Goal: Complete application form

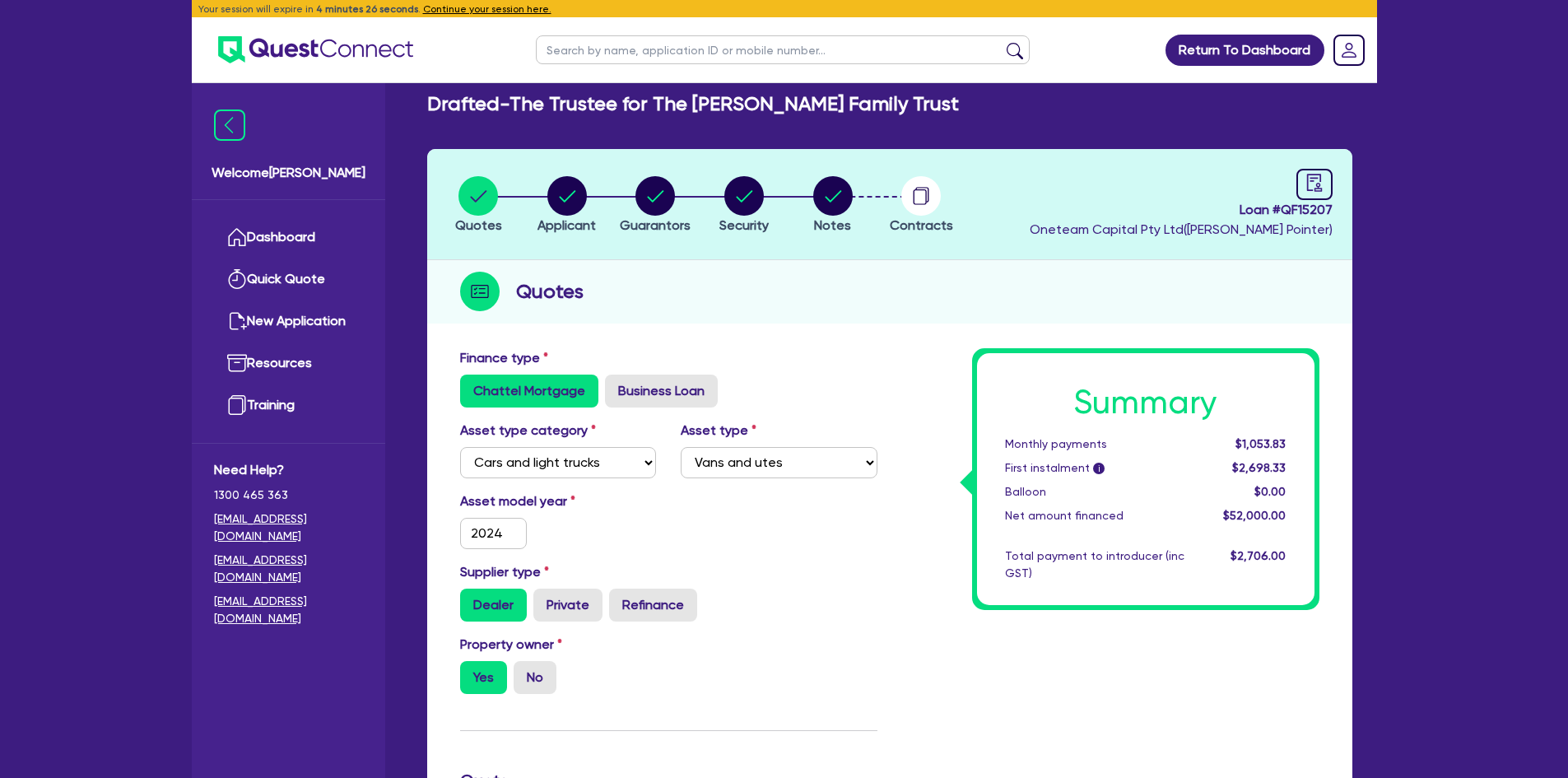
select select "CARS_AND_LIGHT_TRUCKS"
select select "VANS_AND_UTES"
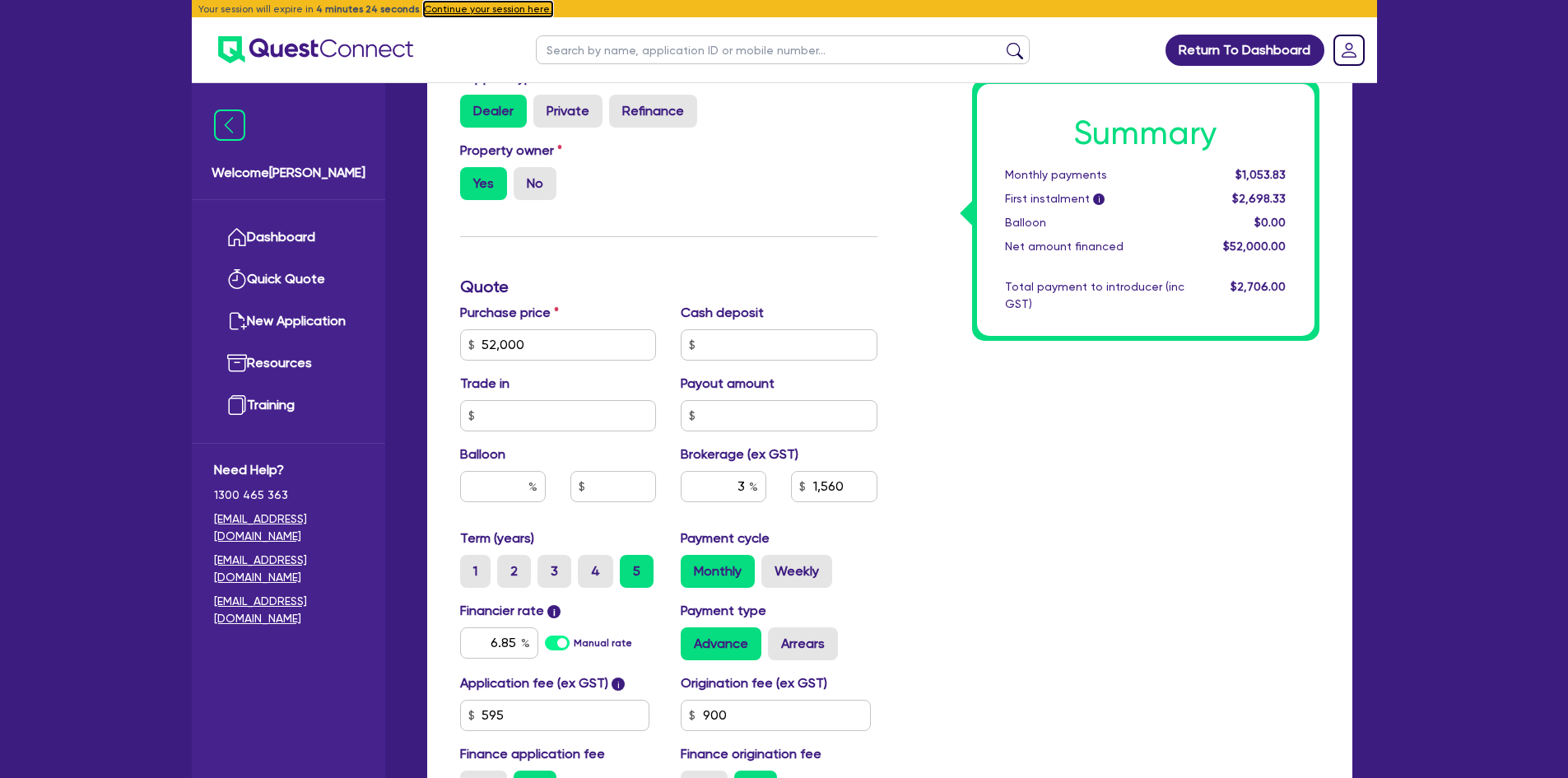
click at [457, 10] on button "Continue your session here." at bounding box center [488, 9] width 128 height 15
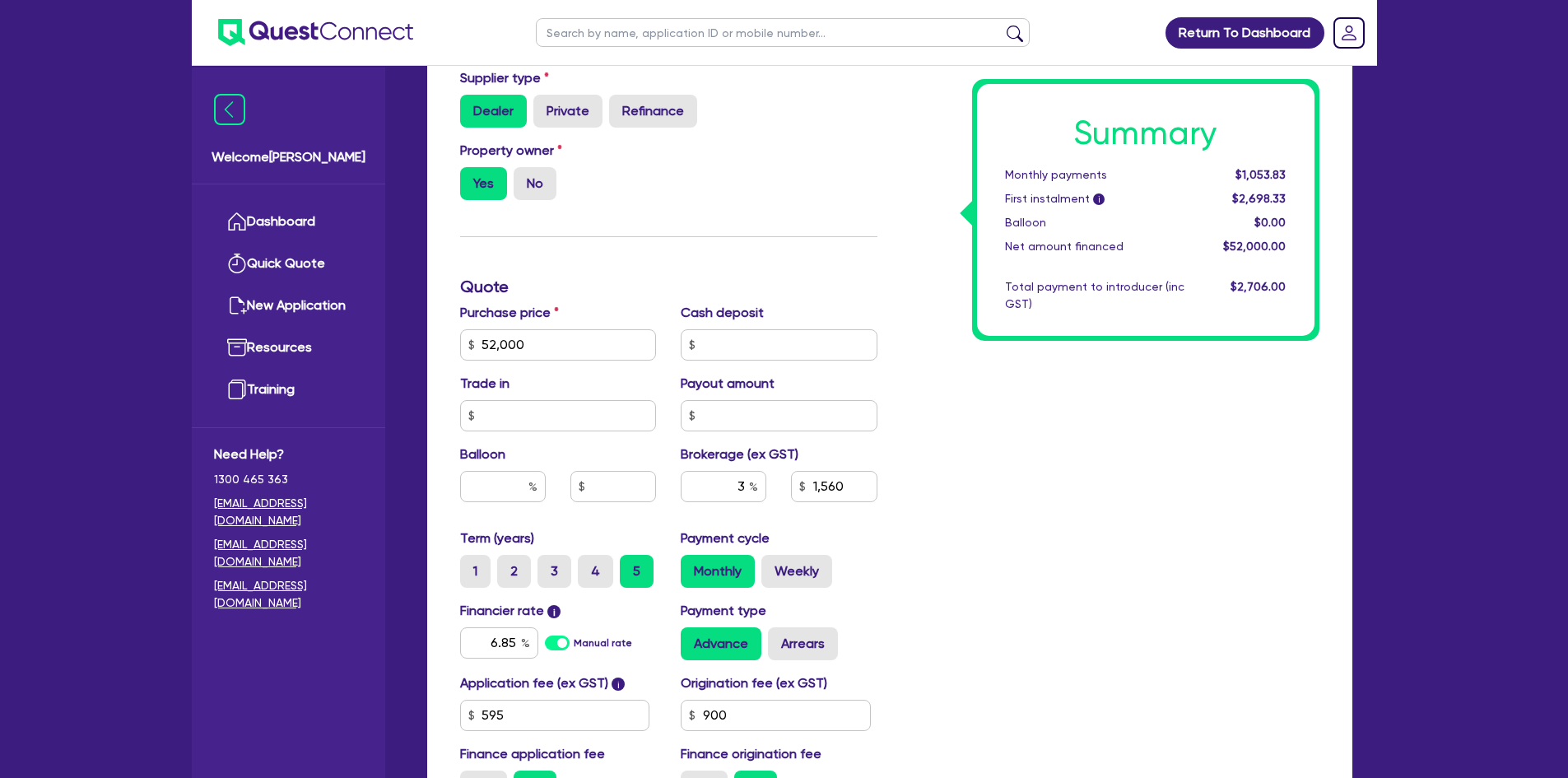
type input "52,000"
type input "1,560"
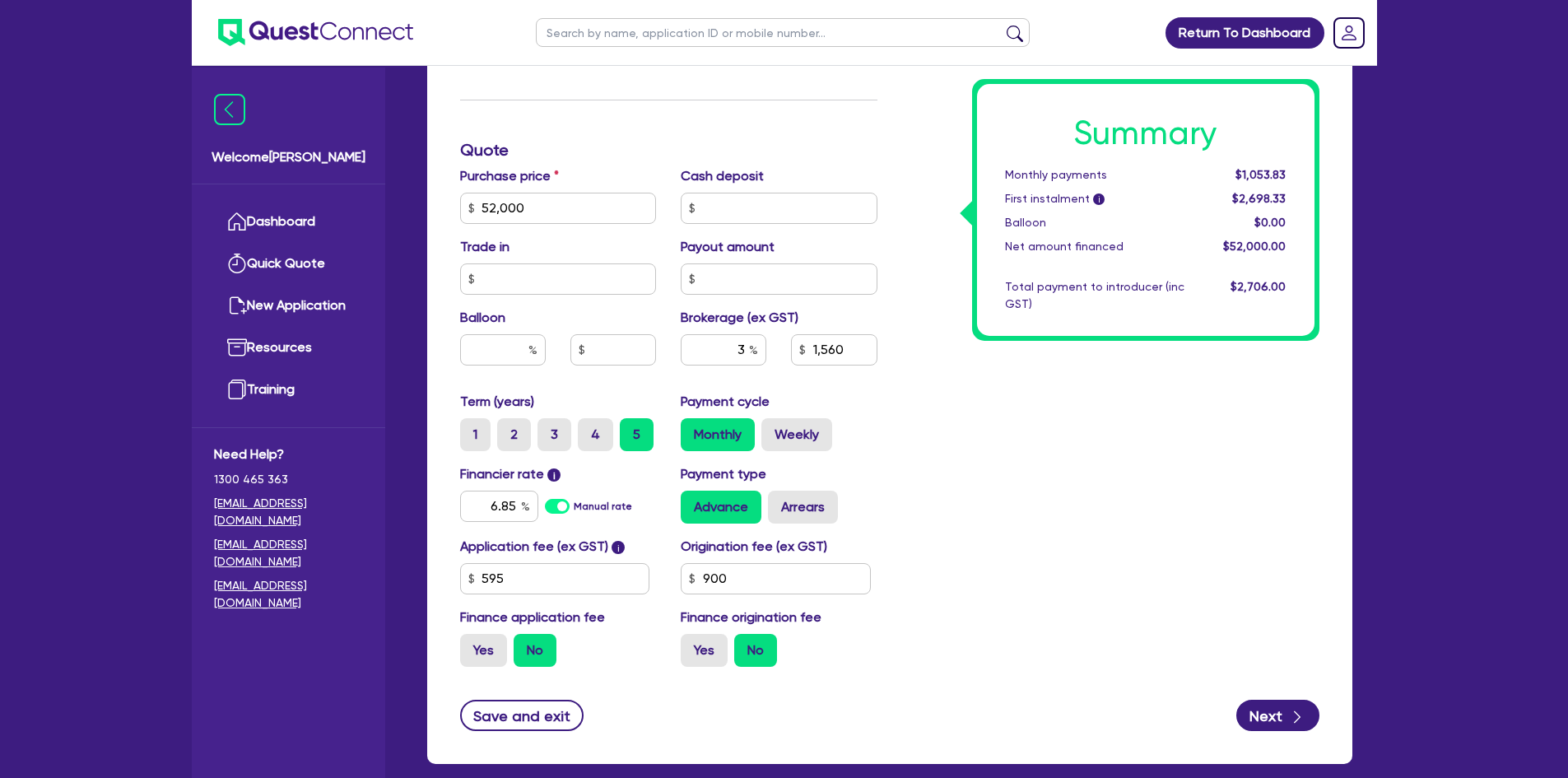
scroll to position [717, 0]
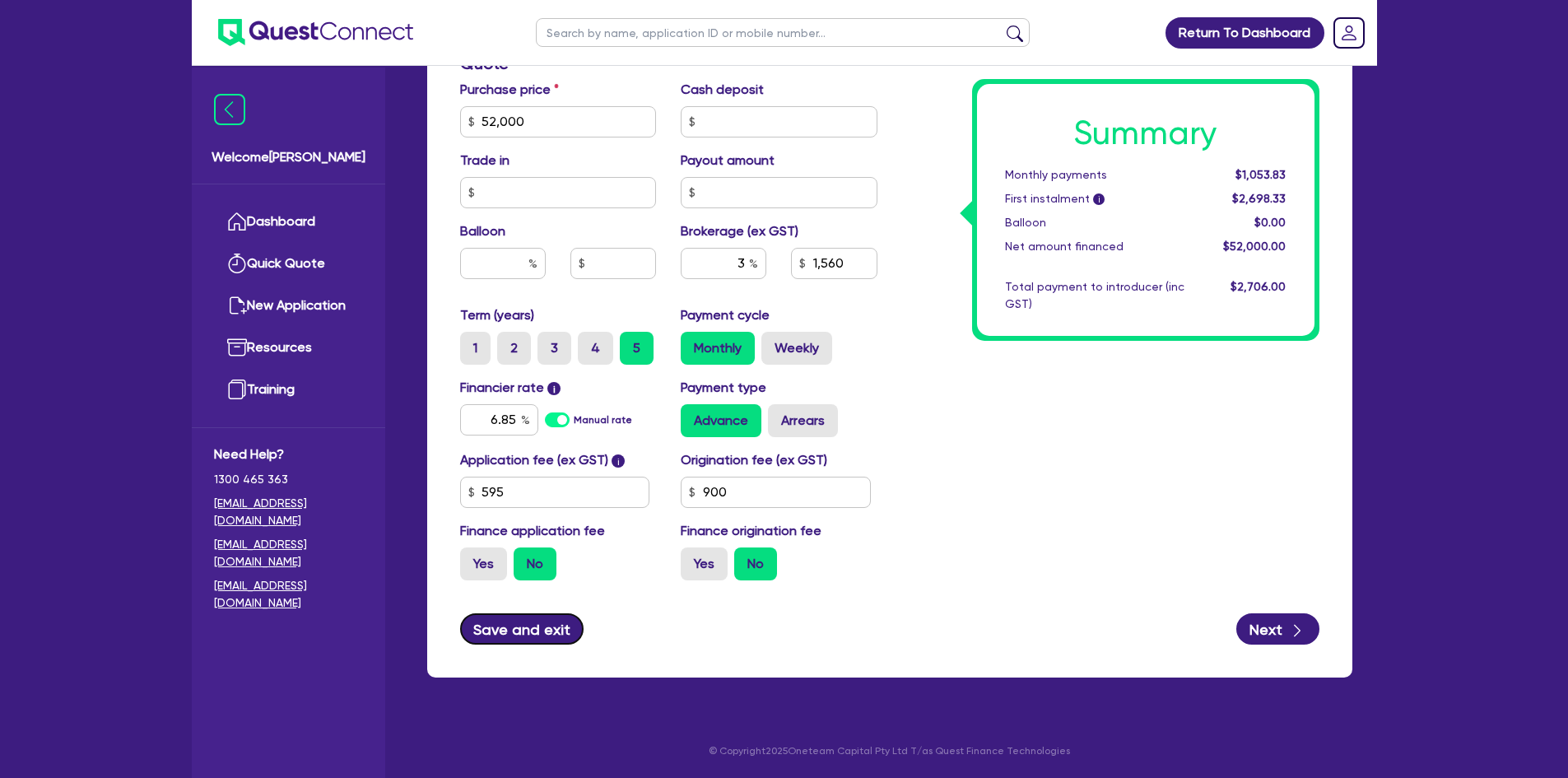
click at [526, 634] on button "Save and exit" at bounding box center [522, 628] width 125 height 31
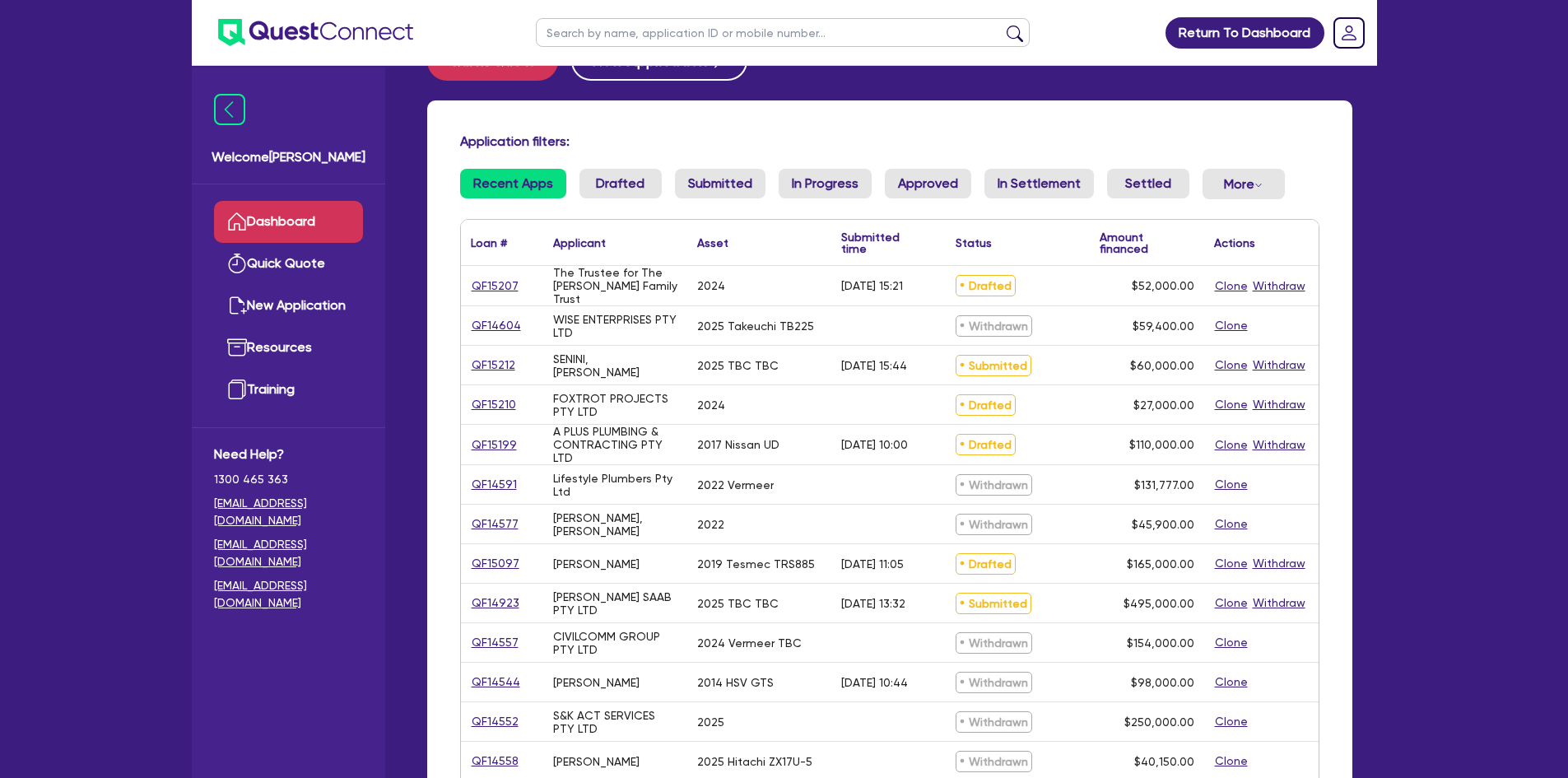
scroll to position [82, 0]
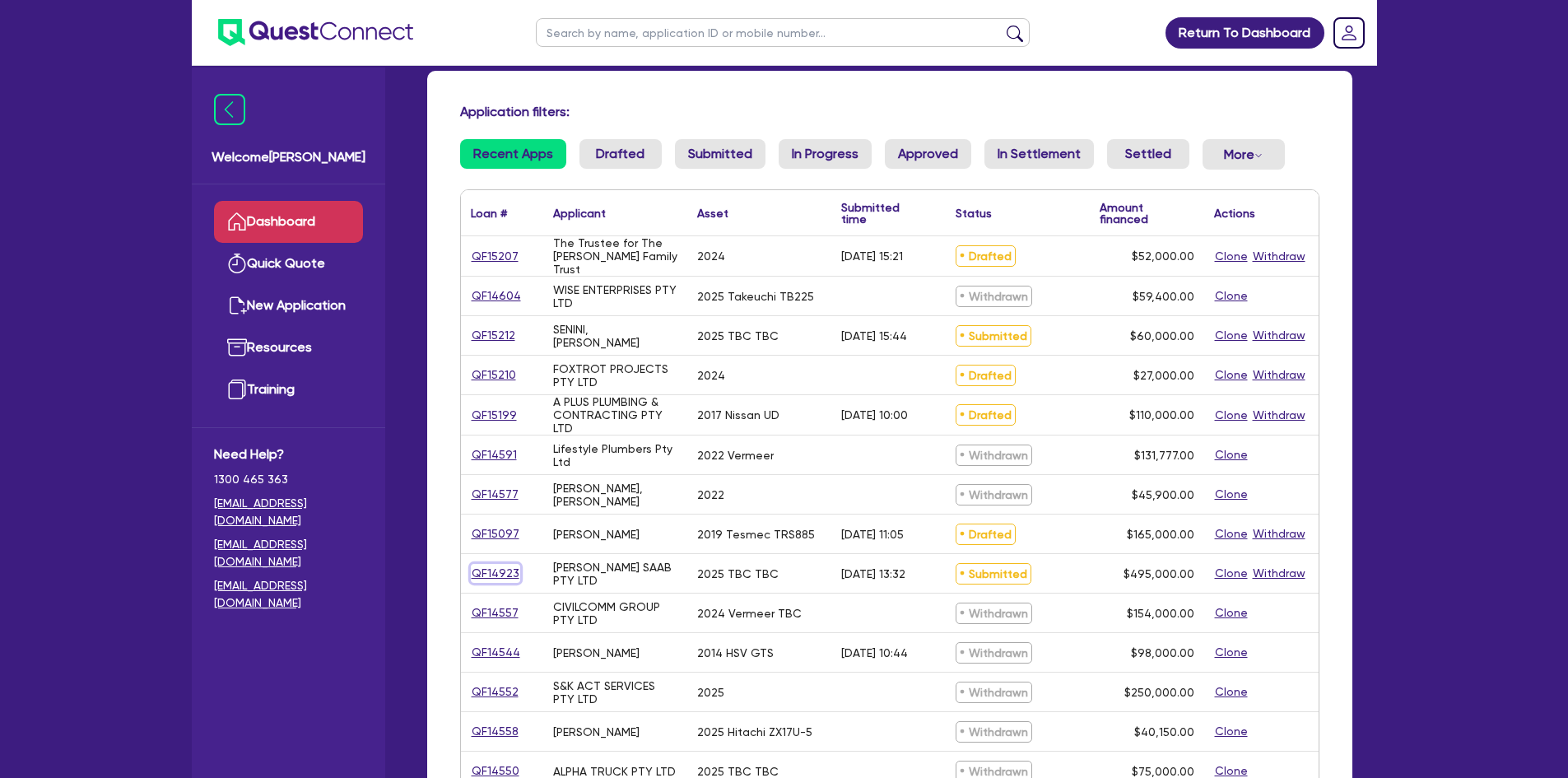
click at [493, 574] on link "QF14923" at bounding box center [496, 573] width 50 height 19
select select "PRIMARY_ASSETS"
select select "CONSTRUCTION_AND_EARTHMOVING_EQUIPMENT"
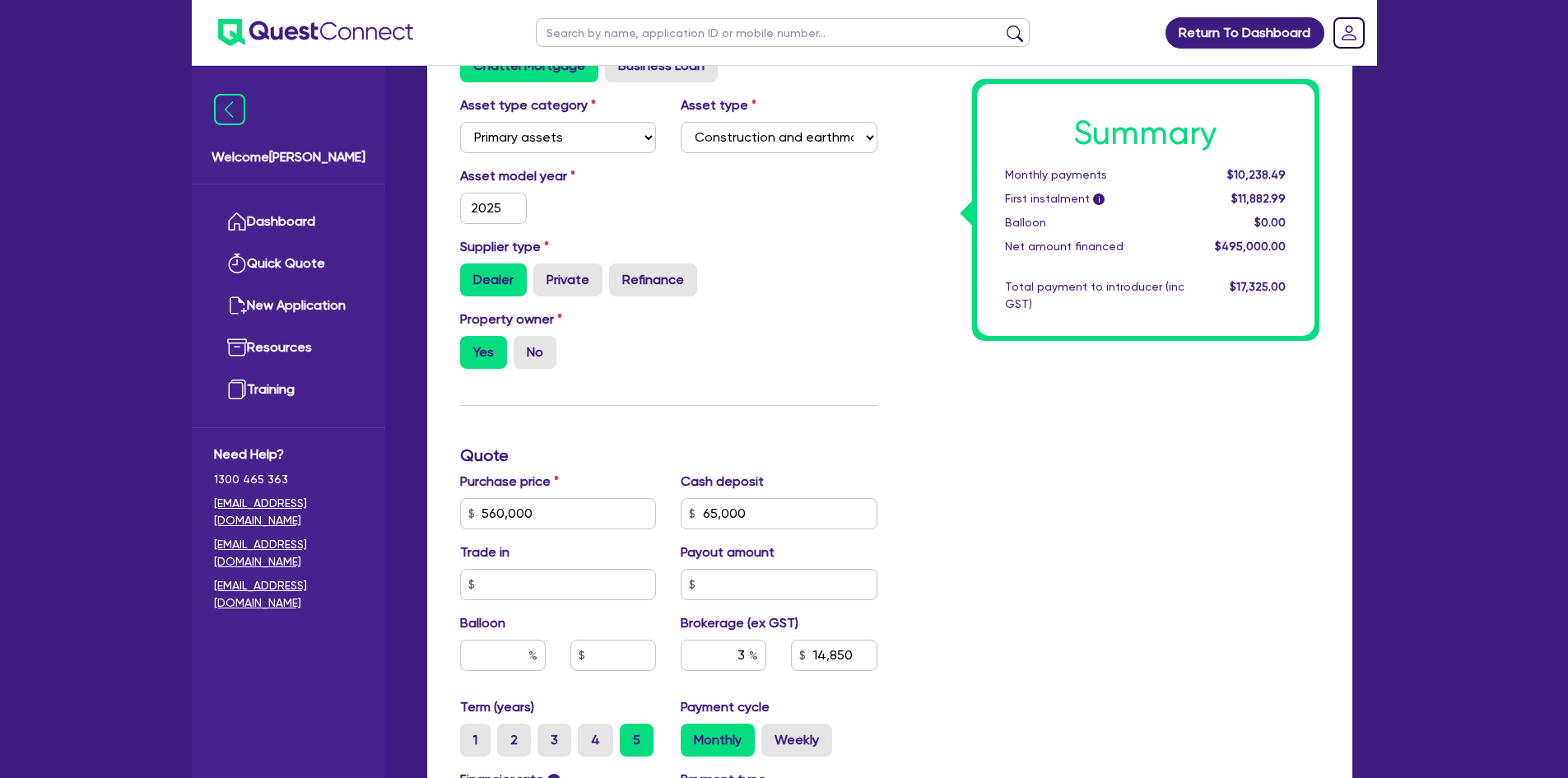
scroll to position [330, 0]
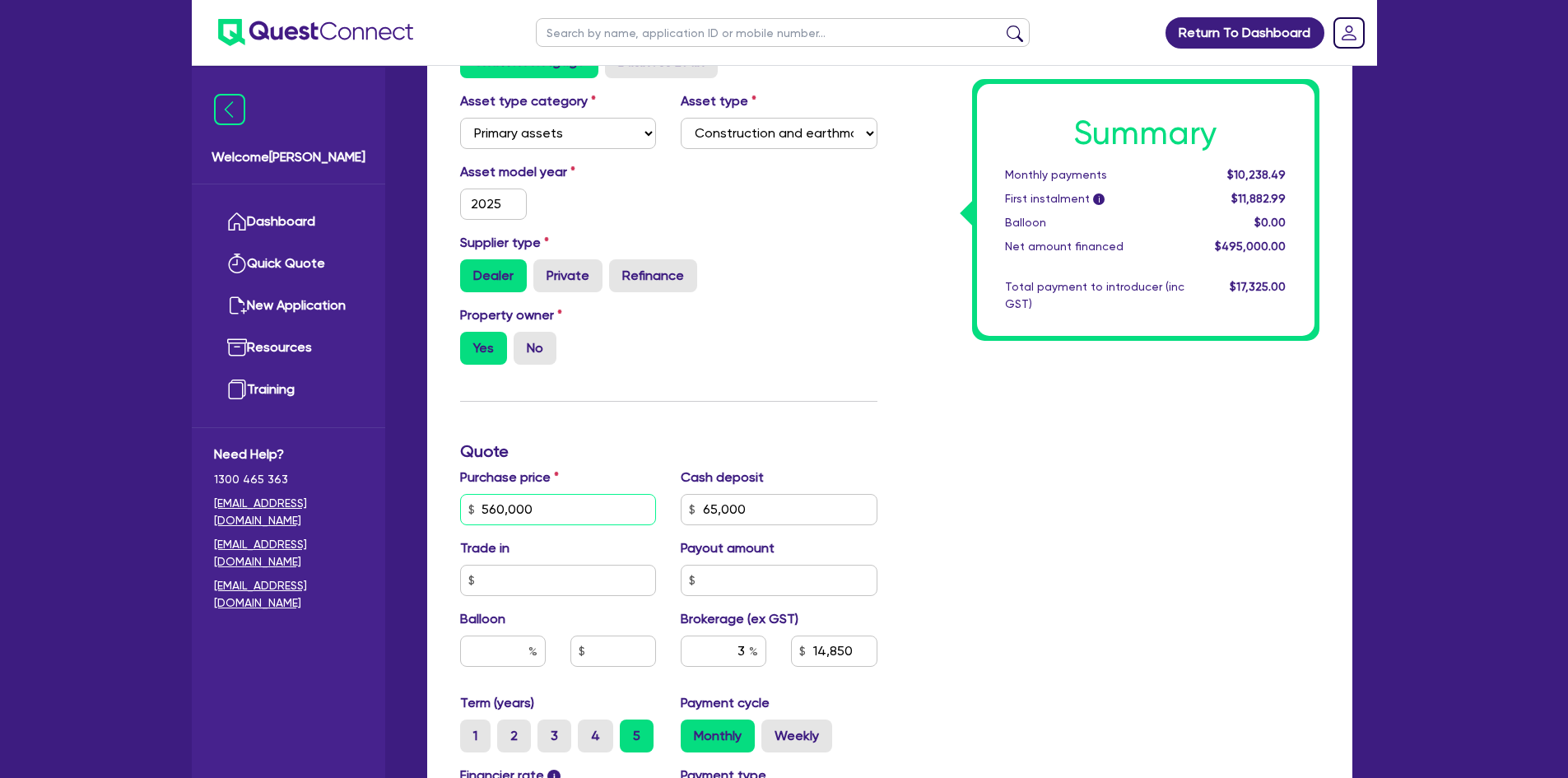
click at [577, 512] on input "560,000" at bounding box center [558, 508] width 197 height 31
click at [534, 507] on input "560,000" at bounding box center [558, 508] width 197 height 31
type input "852,500"
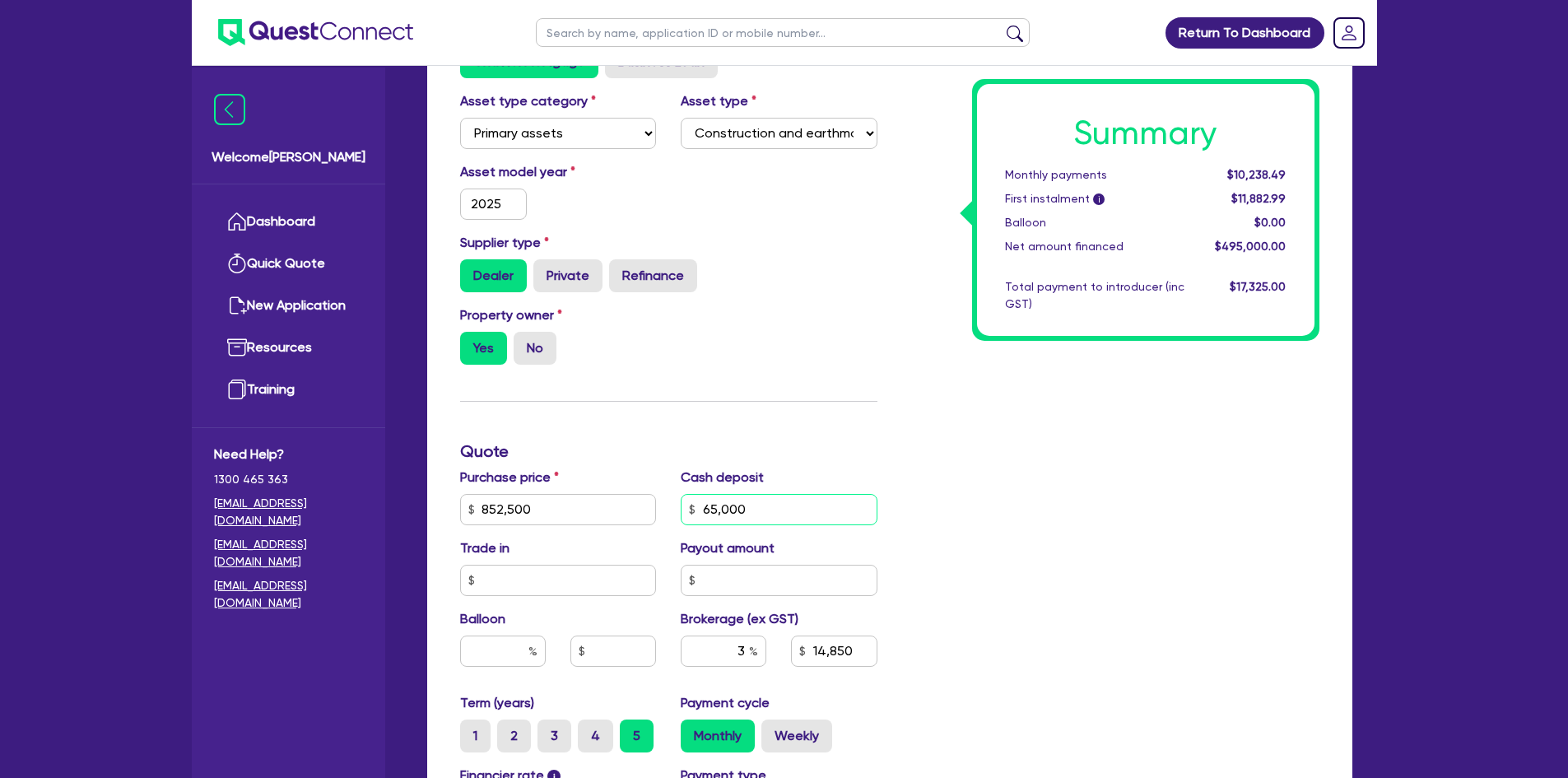
type input "65,000"
type input "14,850"
click at [756, 506] on input "65,000" at bounding box center [779, 508] width 197 height 31
type input "65,000"
type input "23,625"
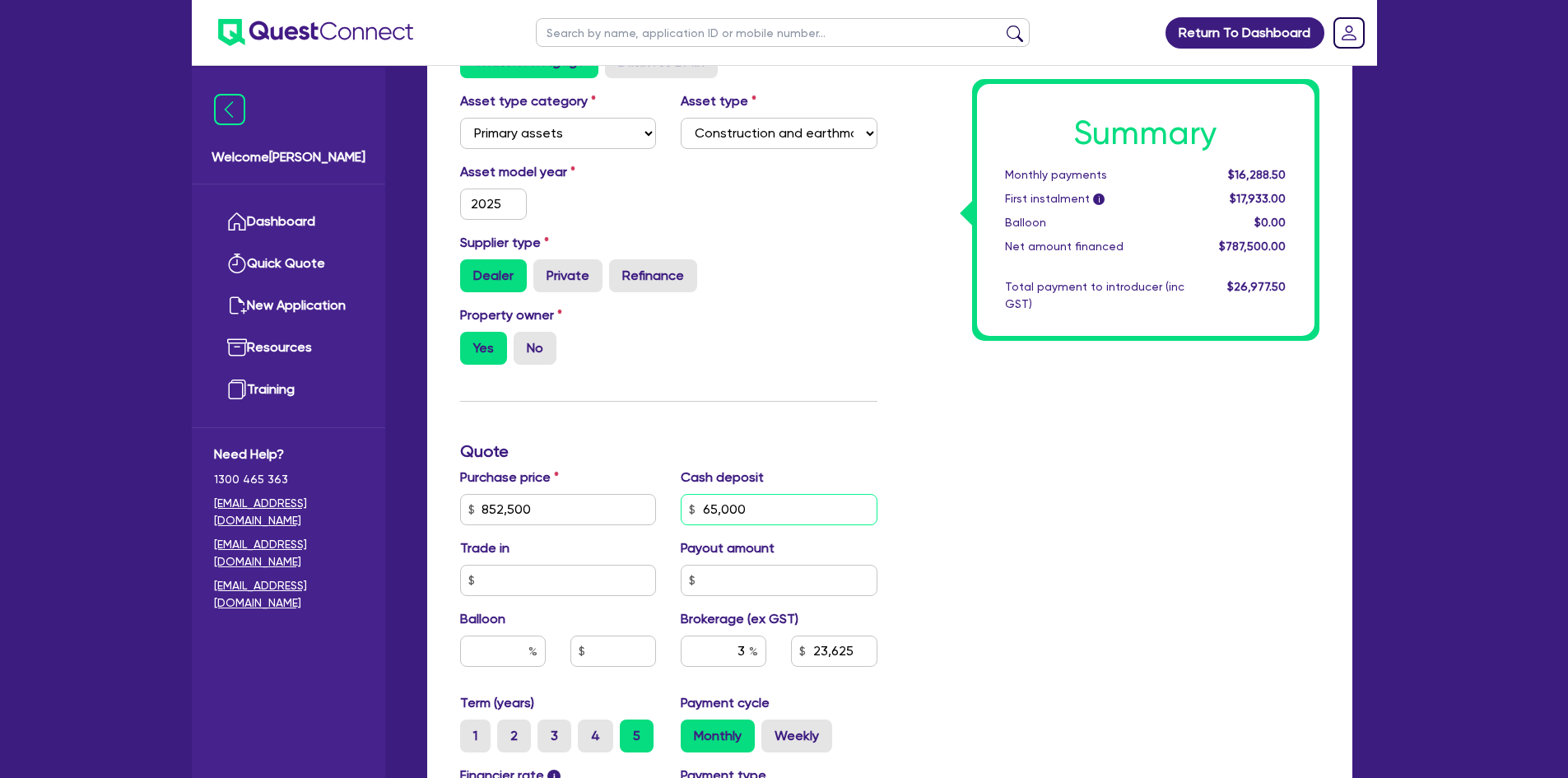
click at [756, 506] on input "65,000" at bounding box center [779, 508] width 197 height 31
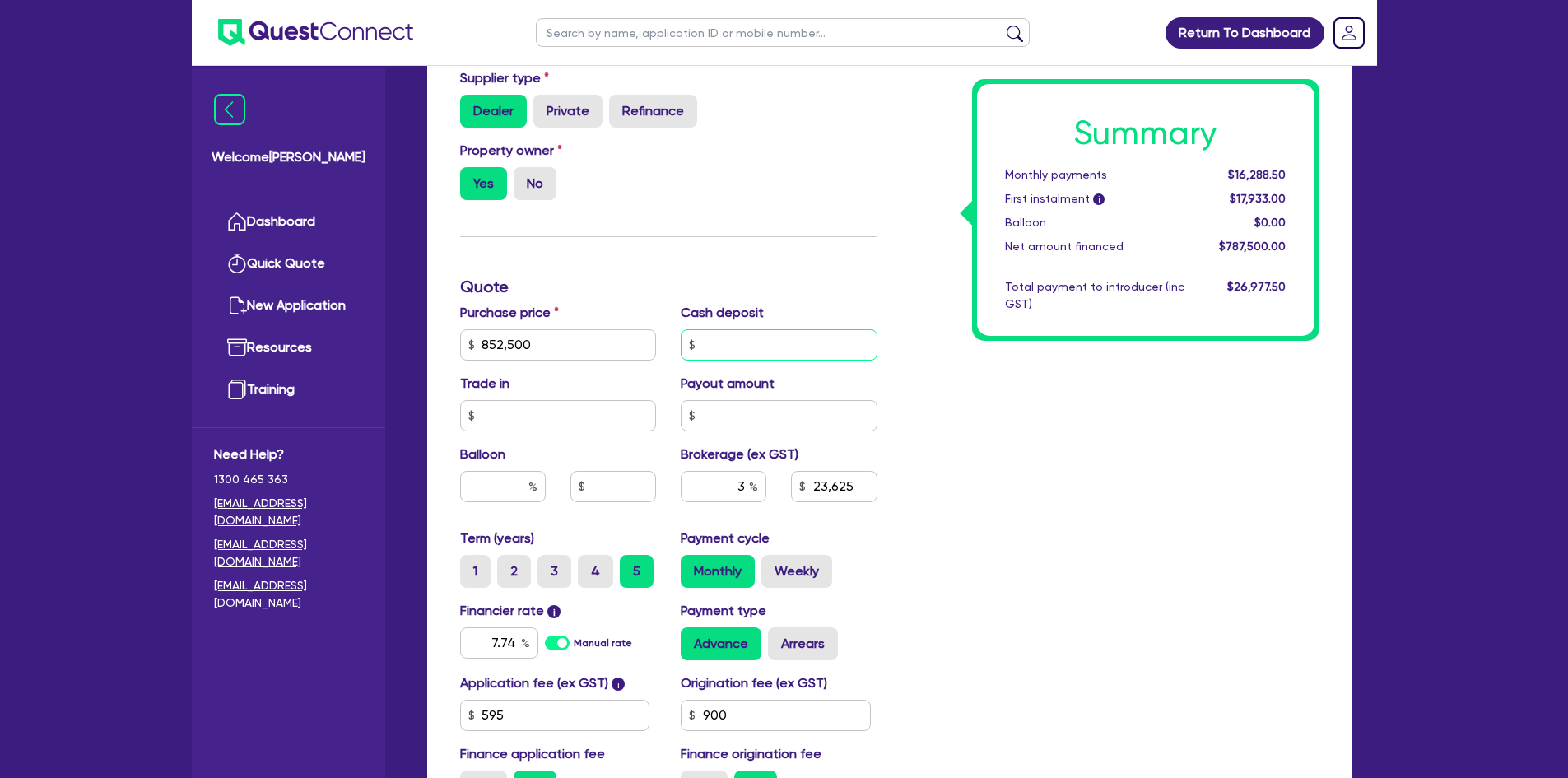
scroll to position [576, 0]
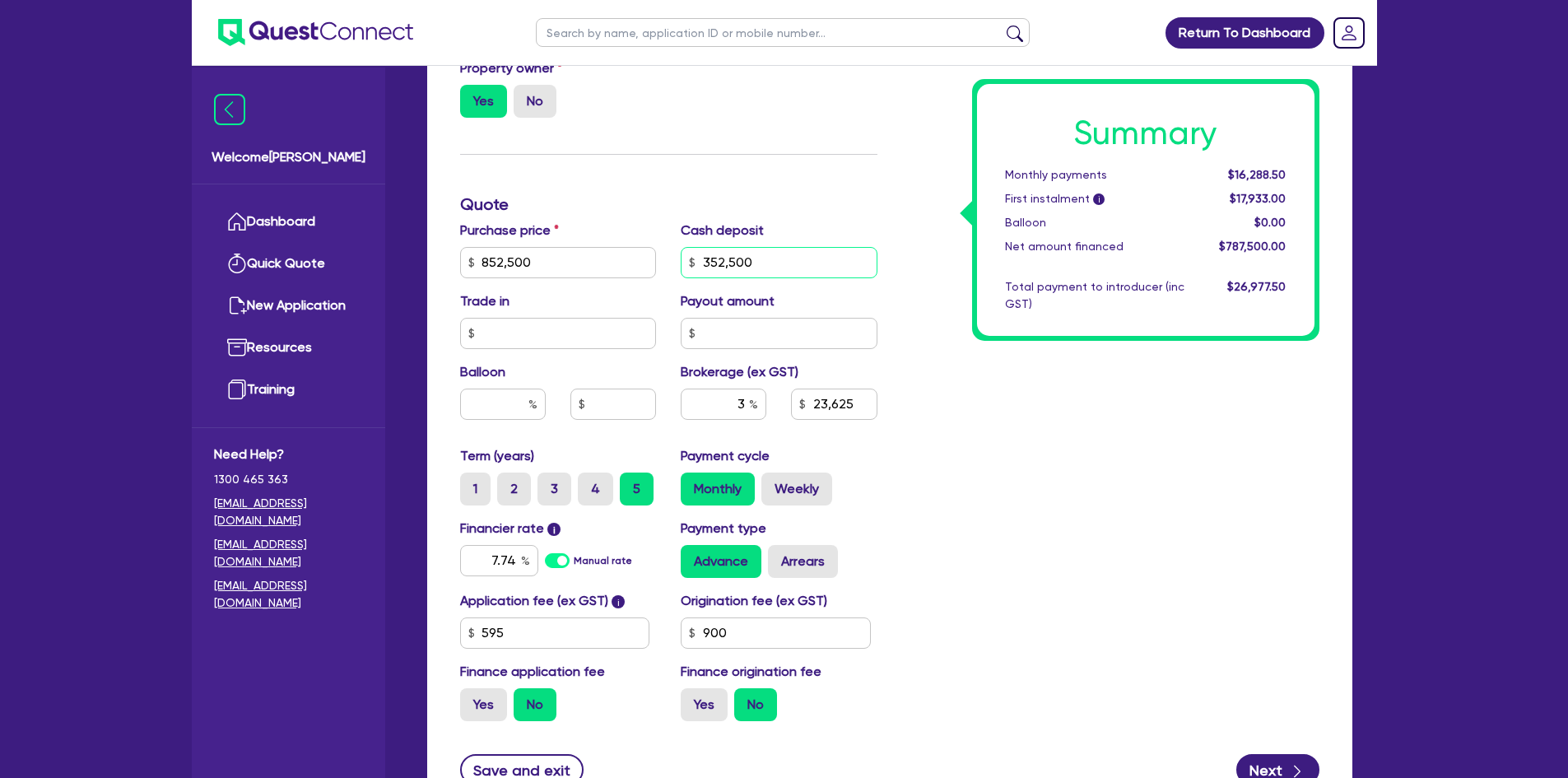
type input "352,500"
click at [724, 183] on div "Finance type Chattel Mortgage Business Loan Asset type category Select Cars and…" at bounding box center [669, 253] width 442 height 961
click at [904, 433] on div "Summary Monthly payments $10,341.91 First instalment i $11,986.41 Balloon $0.00…" at bounding box center [1111, 253] width 442 height 961
click at [743, 395] on input "3" at bounding box center [723, 404] width 85 height 31
click at [1068, 467] on div "Summary Monthly payments Calculating... First instalment i Calculating... Ballo…" at bounding box center [1111, 253] width 442 height 961
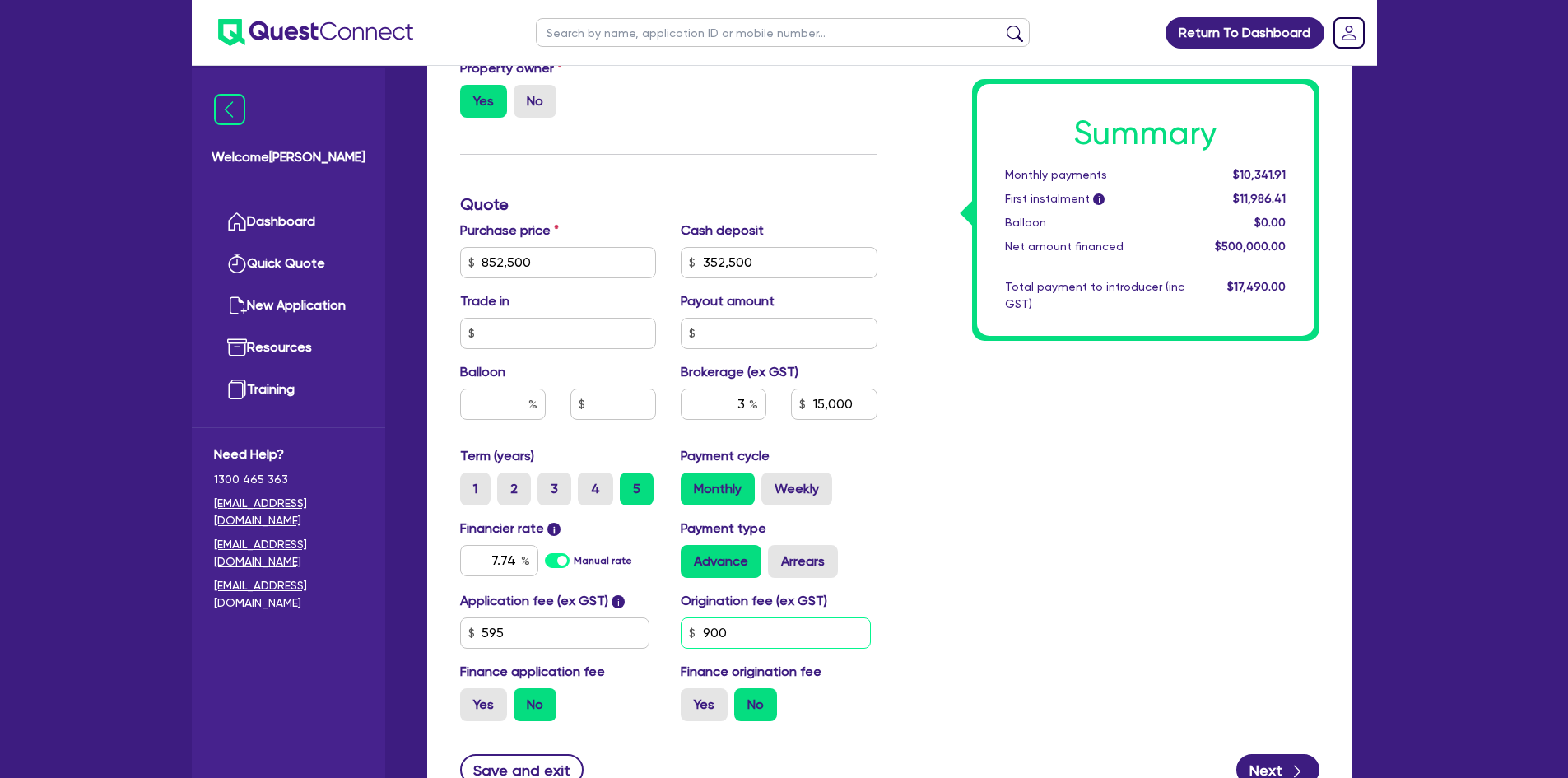
click at [792, 628] on input "900" at bounding box center [776, 632] width 190 height 31
click at [831, 406] on input "15,000" at bounding box center [834, 404] width 85 height 31
type input "1"
type input "0.00"
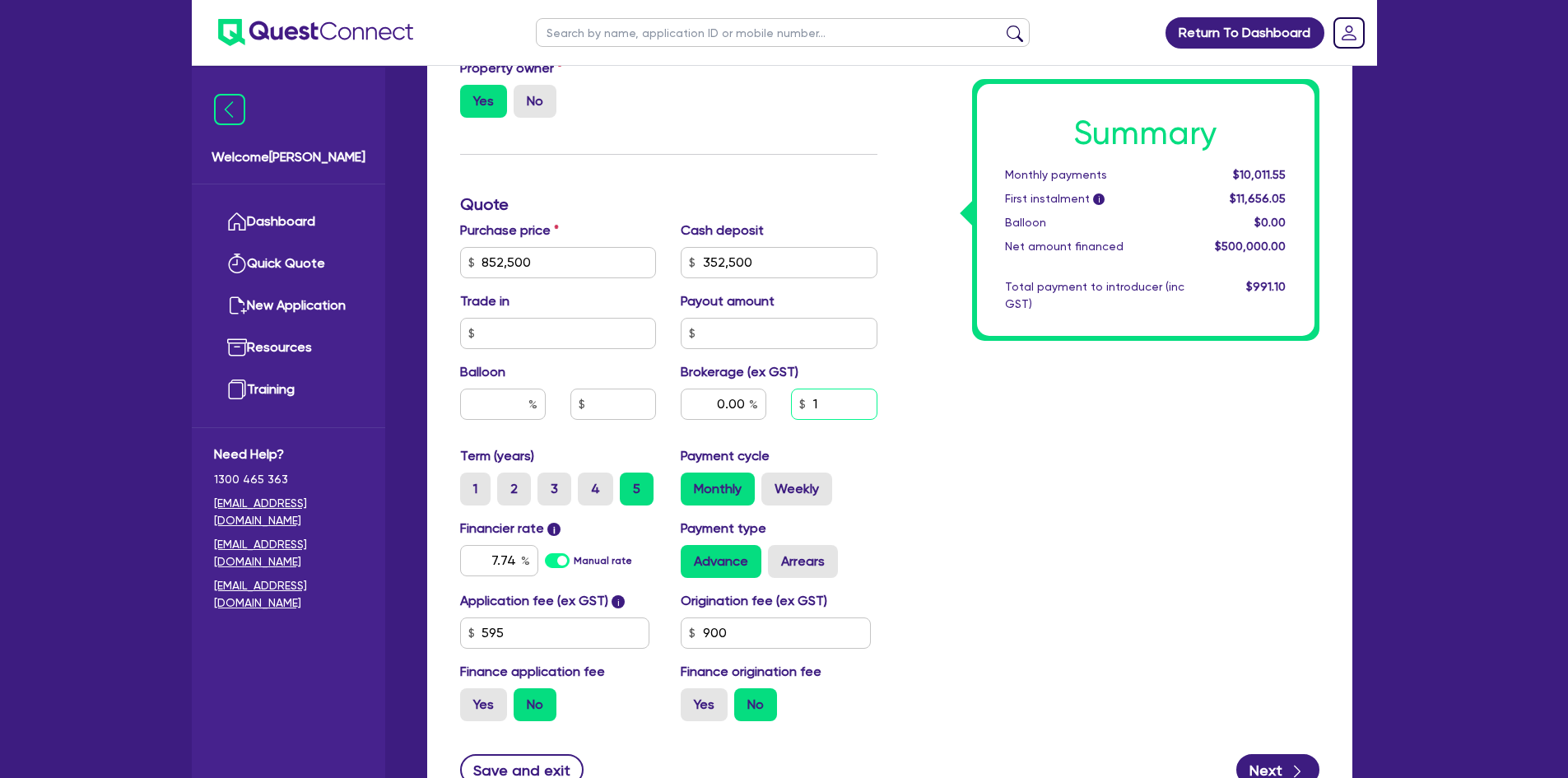
click at [826, 404] on input "1" at bounding box center [834, 404] width 85 height 31
type input "10,000"
click at [915, 517] on div "Summary Monthly payments $10,011.55 First instalment i $11,656.05 Balloon $0.00…" at bounding box center [1111, 253] width 442 height 961
type input "2"
type input "10,000"
